Goal: Information Seeking & Learning: Compare options

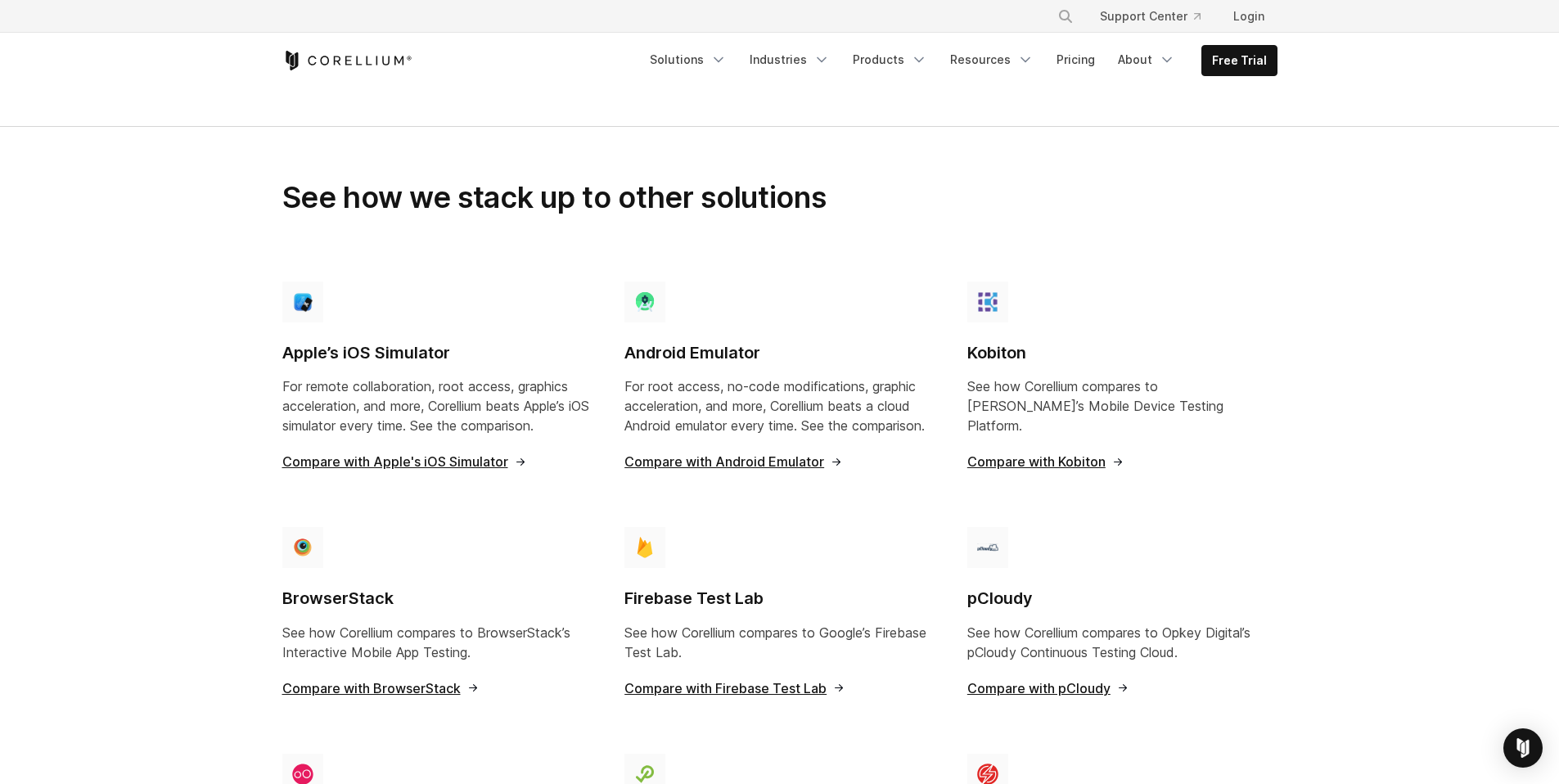
scroll to position [1058, 0]
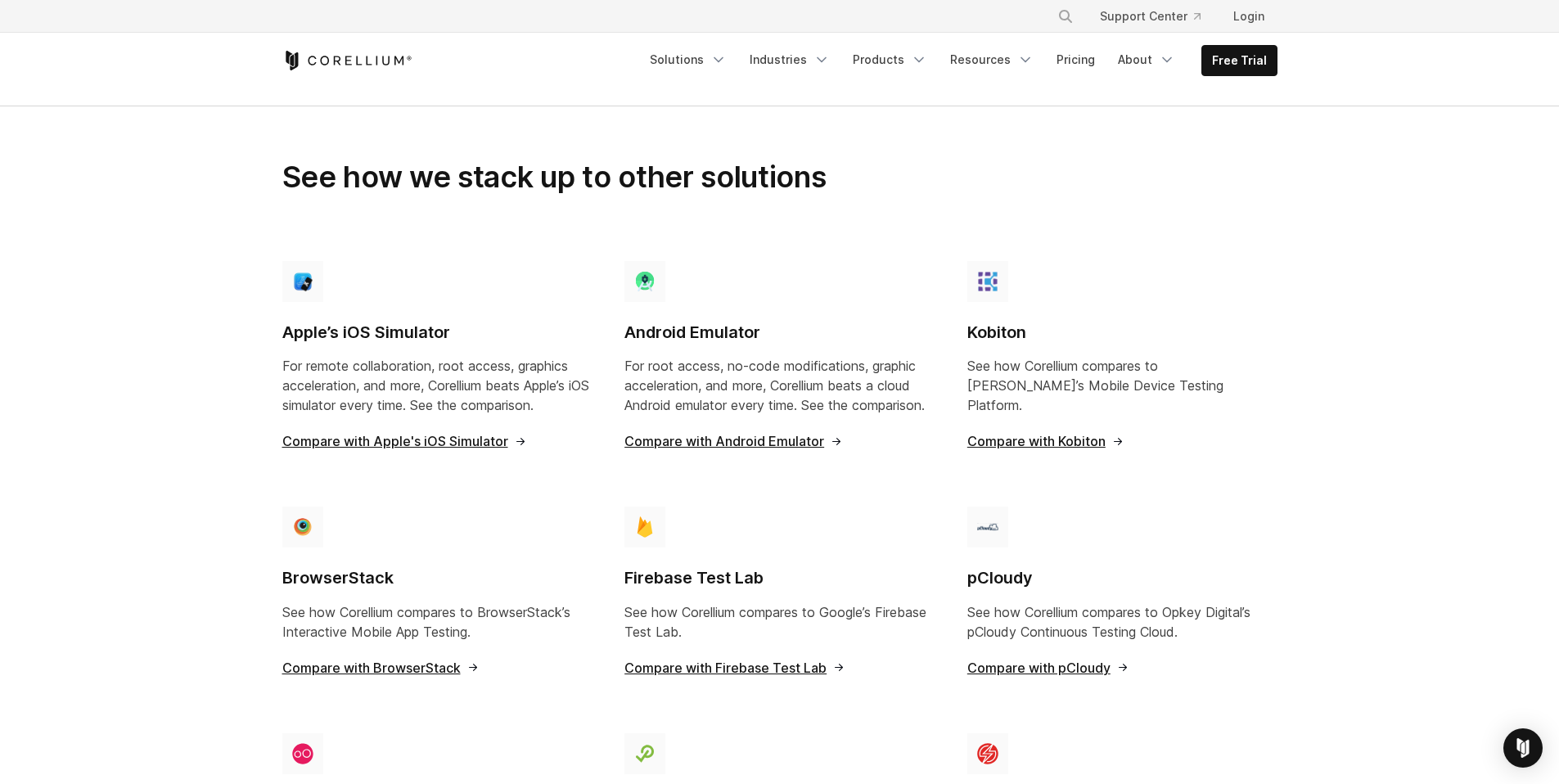
click at [417, 434] on span "Compare with Apple's iOS Simulator" at bounding box center [404, 441] width 244 height 13
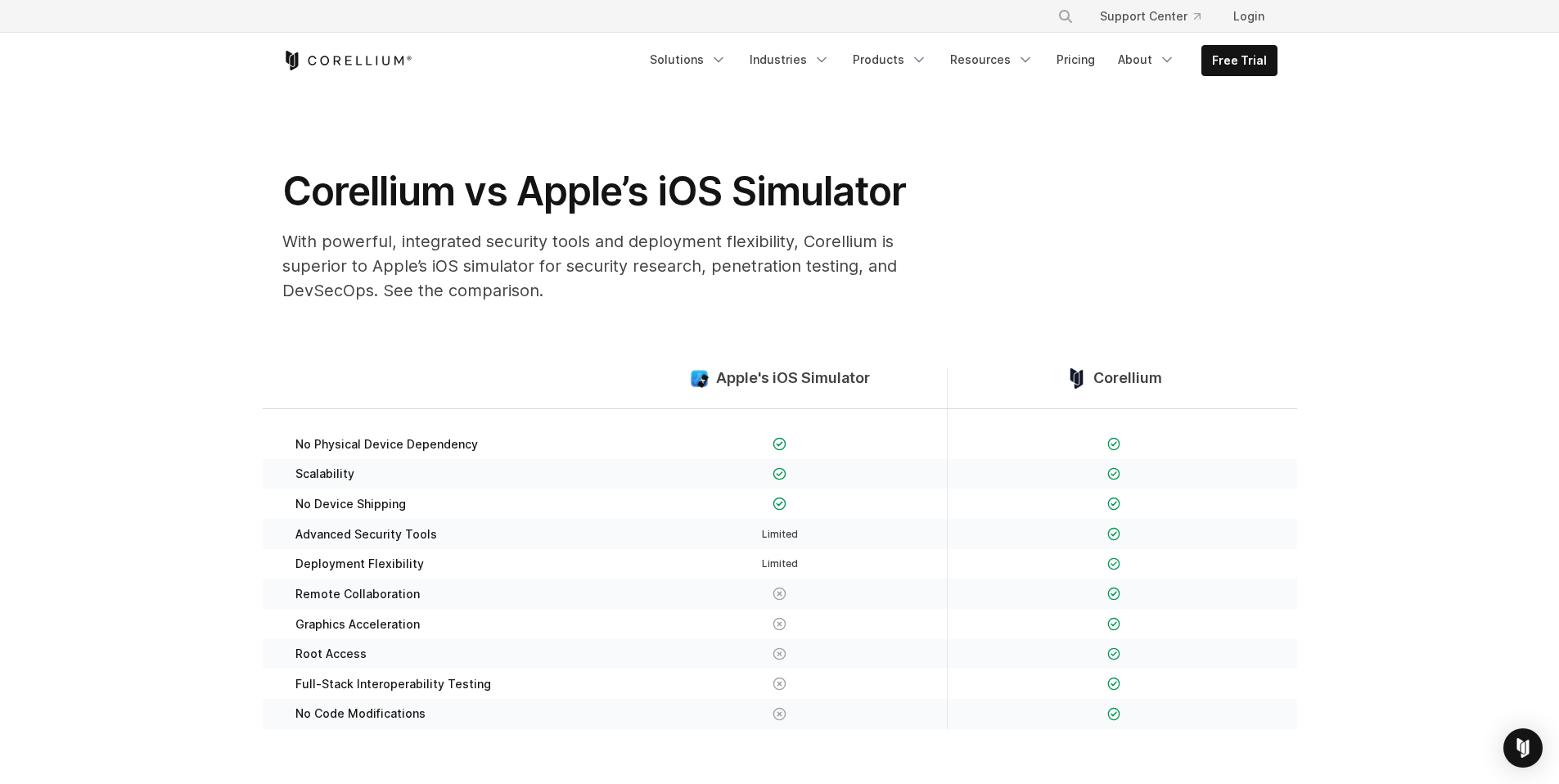
click at [206, 298] on section "Corellium vs Apple’s iOS Simulator With powerful, integrated security tools and…" at bounding box center [780, 201] width 1559 height 227
click at [149, 226] on section "Corellium vs Apple’s iOS Simulator With powerful, integrated security tools and…" at bounding box center [780, 201] width 1559 height 227
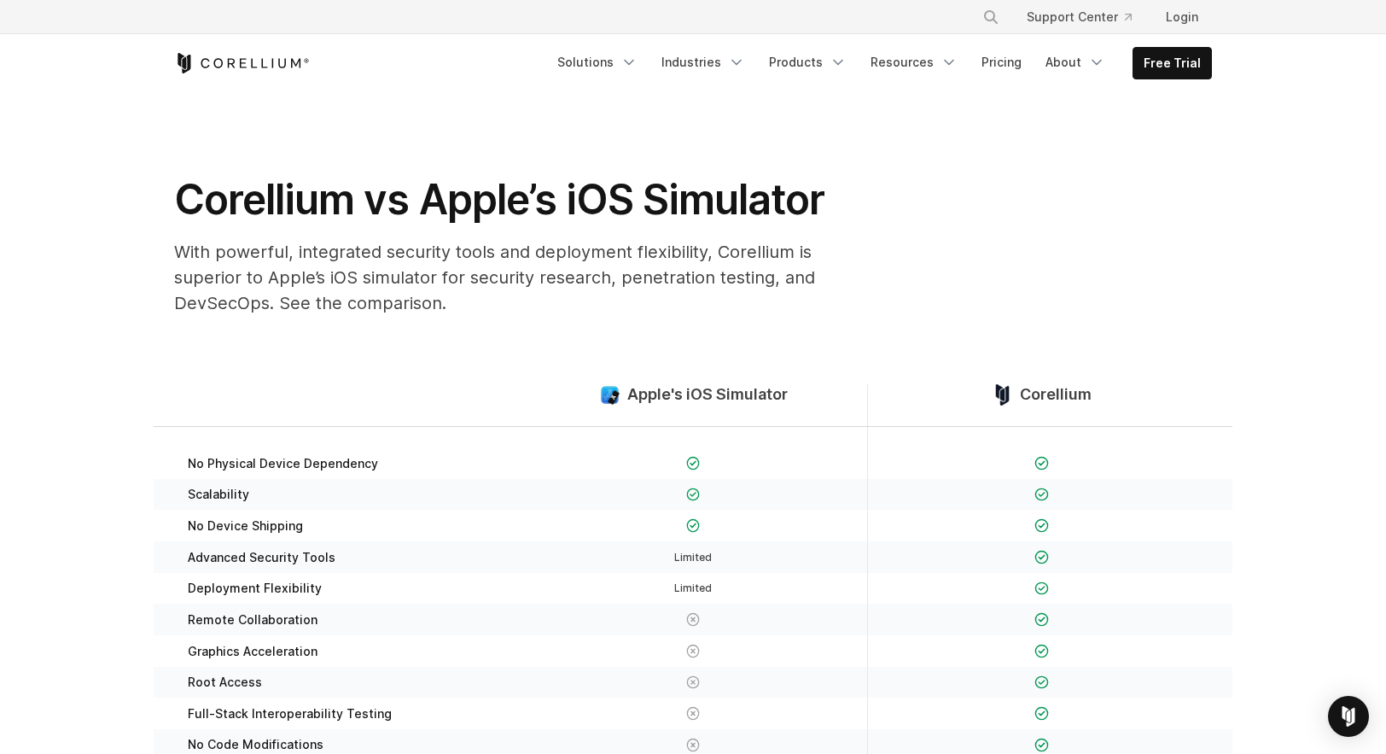
click at [63, 307] on section "Corellium vs Apple’s iOS Simulator With powerful, integrated security tools and…" at bounding box center [693, 210] width 1386 height 237
click at [730, 391] on span "Apple's iOS Simulator" at bounding box center [707, 395] width 160 height 20
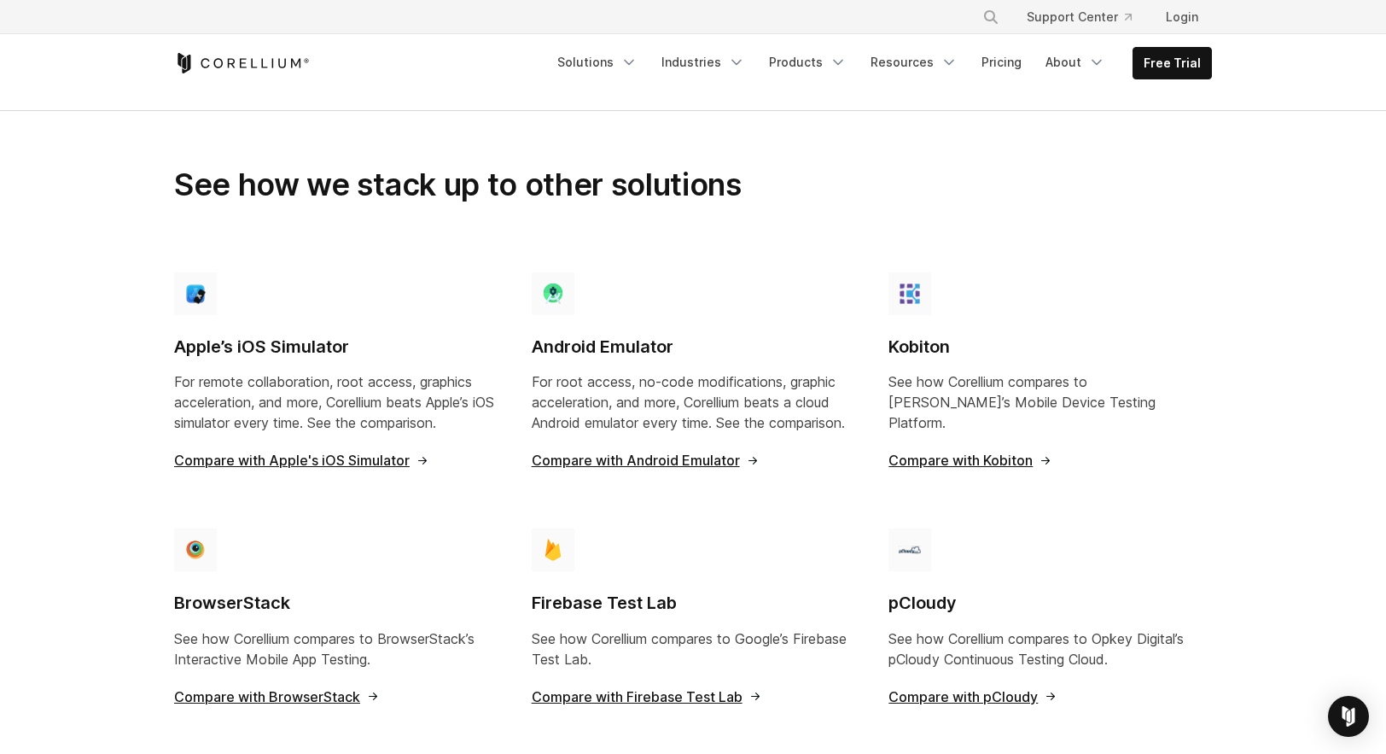
scroll to position [1452, 0]
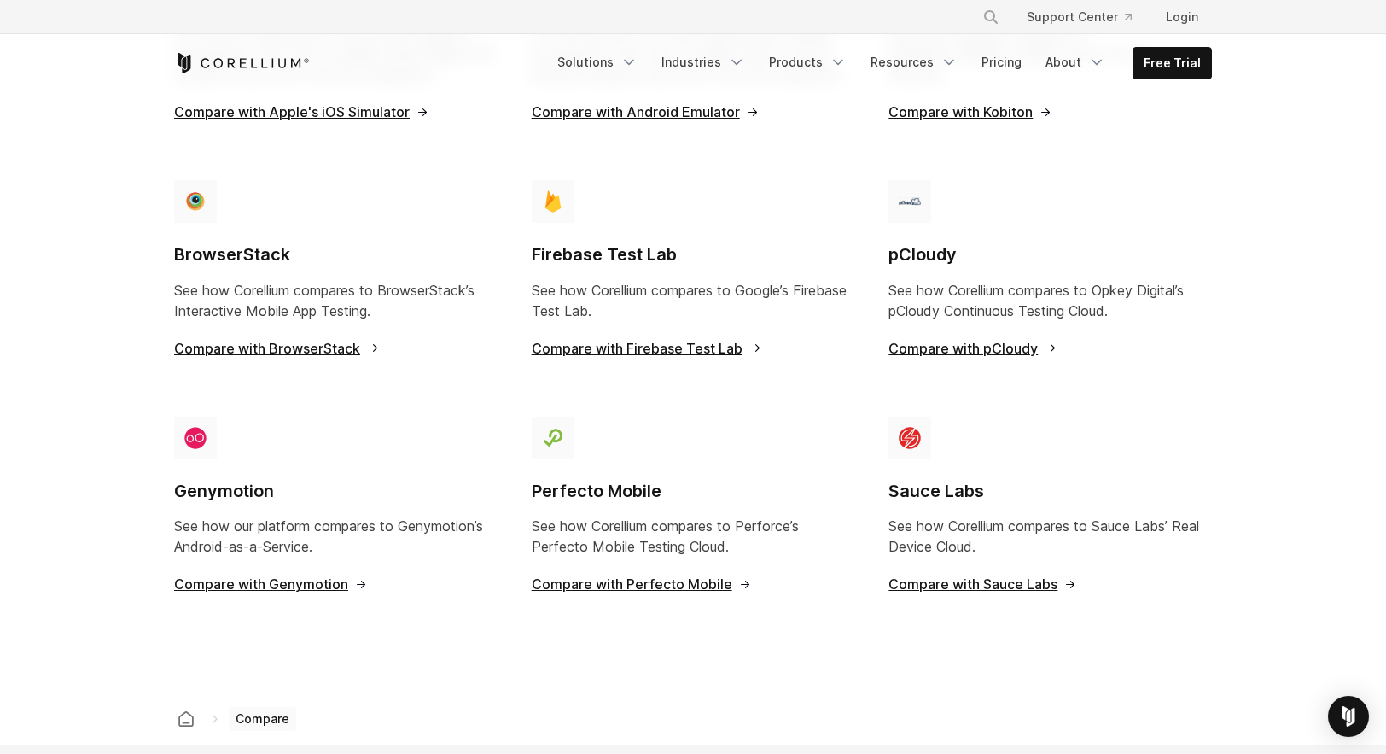
click at [294, 341] on span "Compare with BrowserStack" at bounding box center [277, 348] width 206 height 14
